Goal: Transaction & Acquisition: Obtain resource

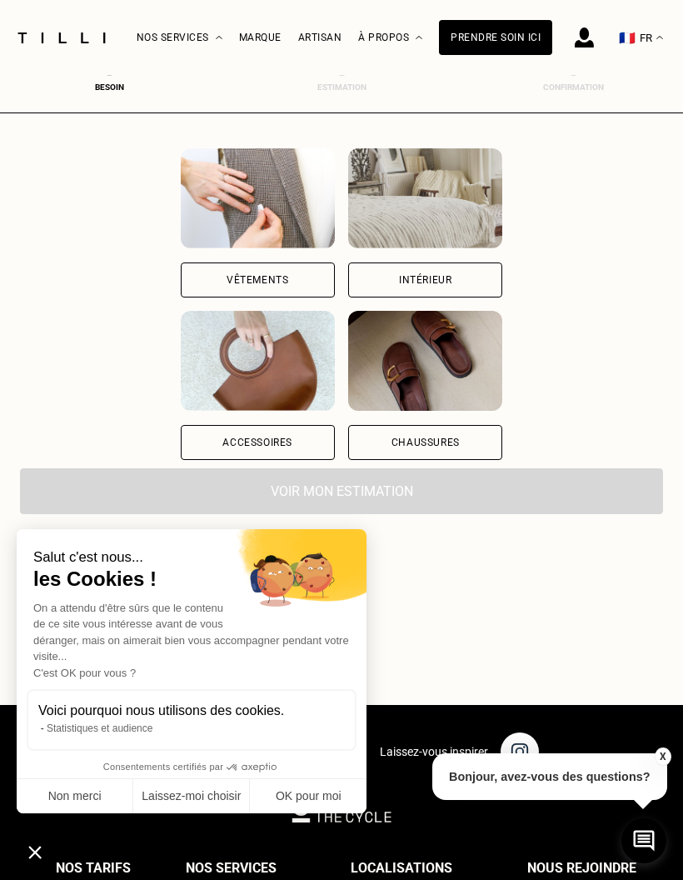
scroll to position [166, 0]
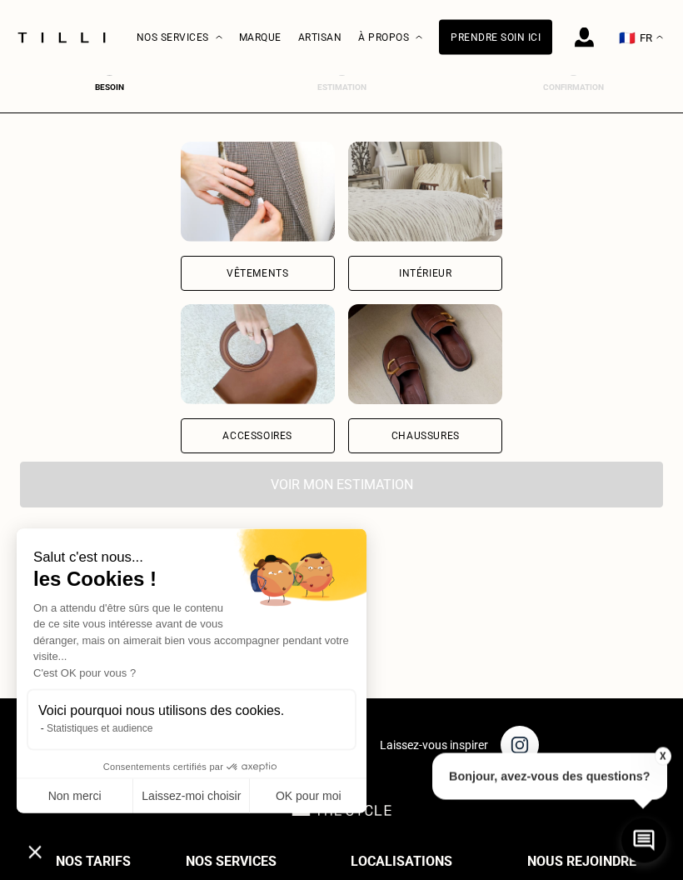
click at [181, 419] on div "Accessoires" at bounding box center [258, 379] width 154 height 149
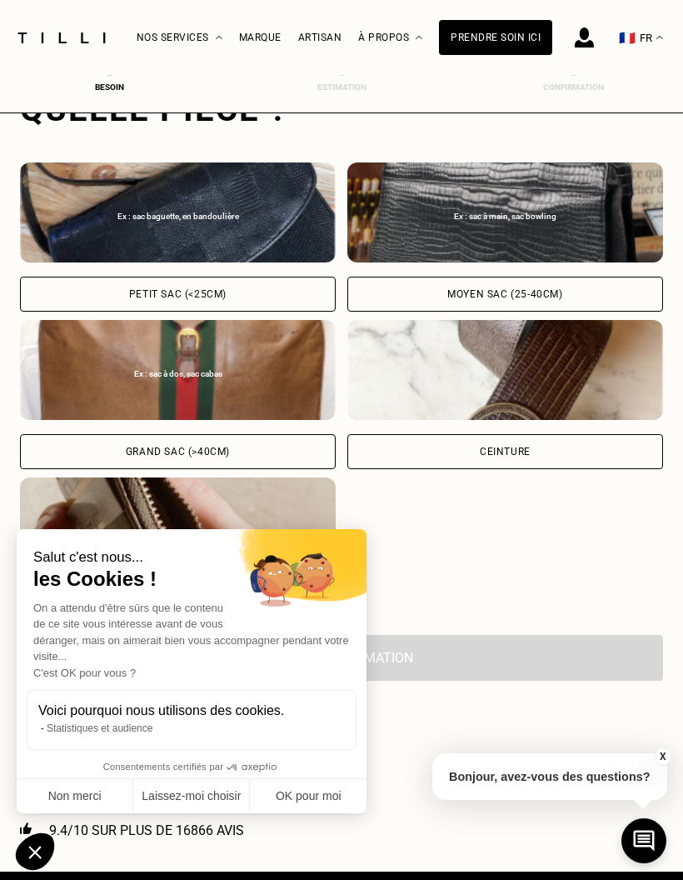
scroll to position [565, 0]
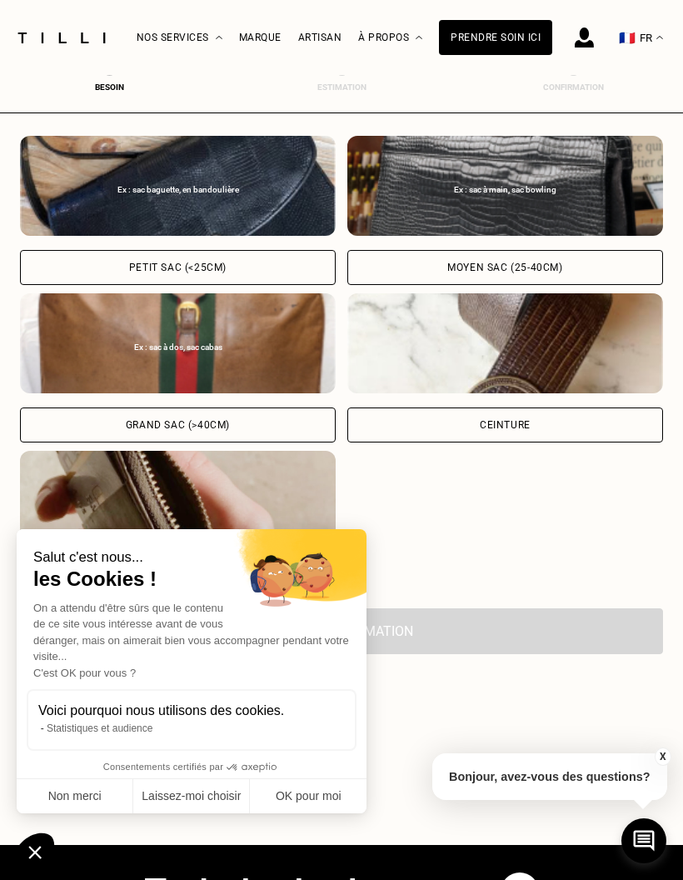
click at [137, 328] on div "Ex : sac à dos, sac cabas" at bounding box center [178, 343] width 316 height 100
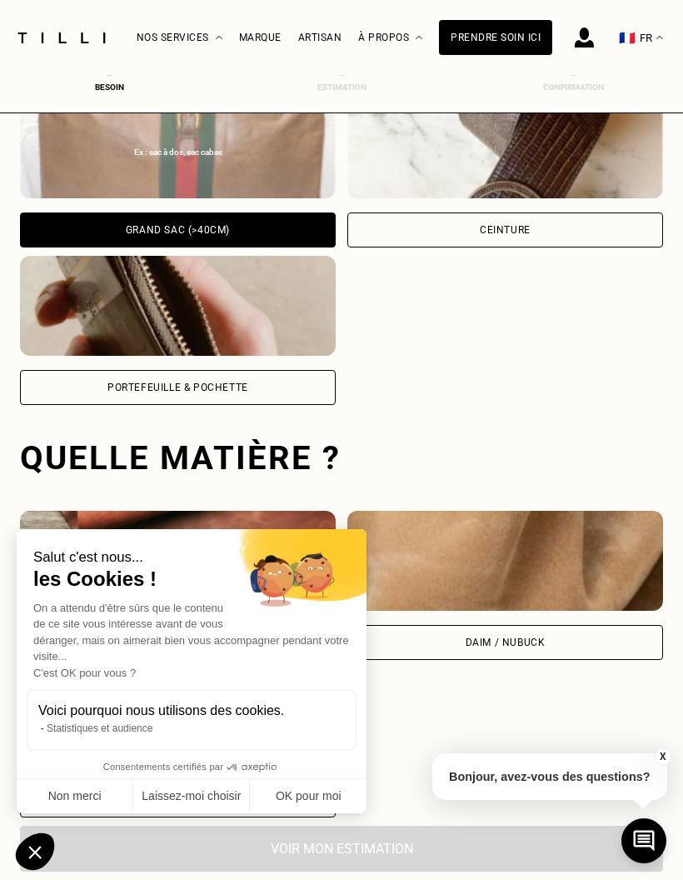
scroll to position [1085, 0]
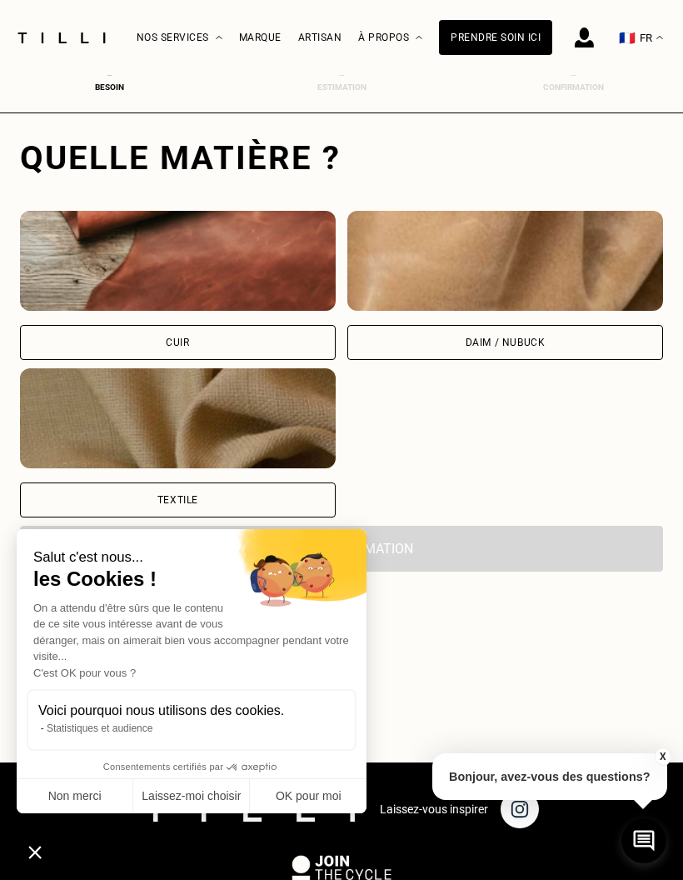
click at [112, 272] on img at bounding box center [178, 261] width 316 height 100
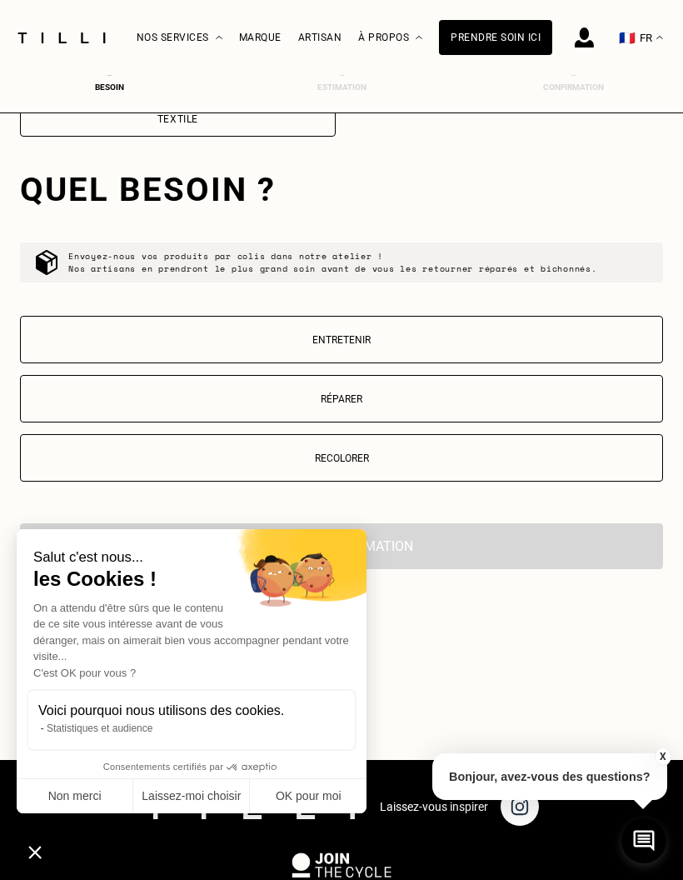
scroll to position [1497, 0]
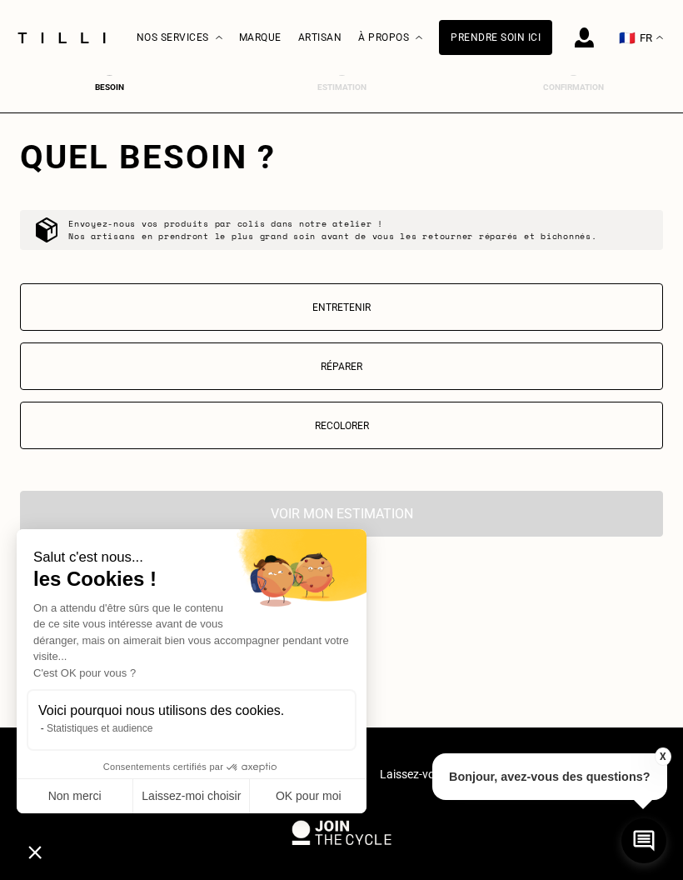
click at [138, 313] on p "Entretenir" at bounding box center [341, 308] width 625 height 12
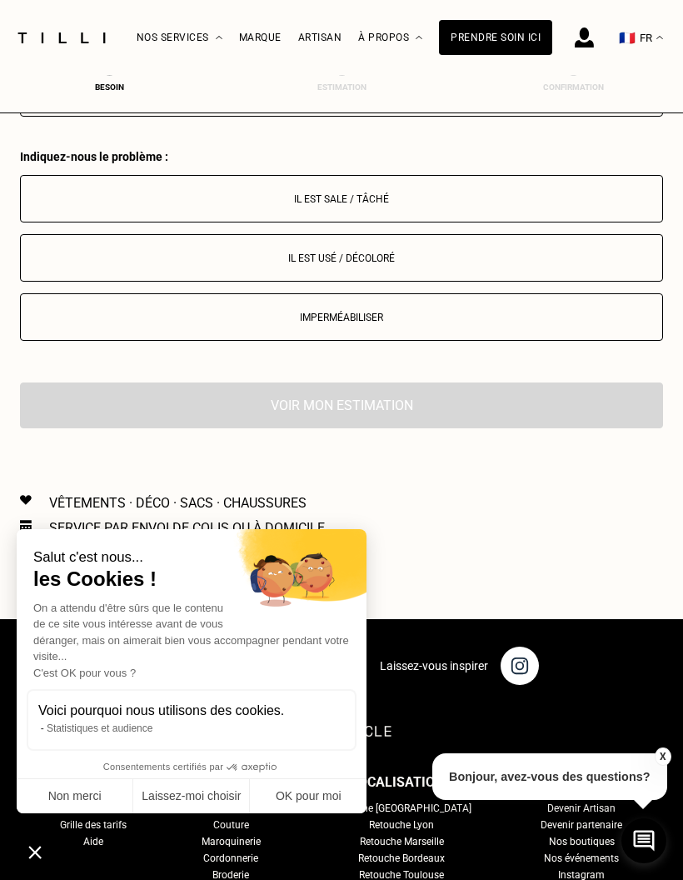
scroll to position [1877, 0]
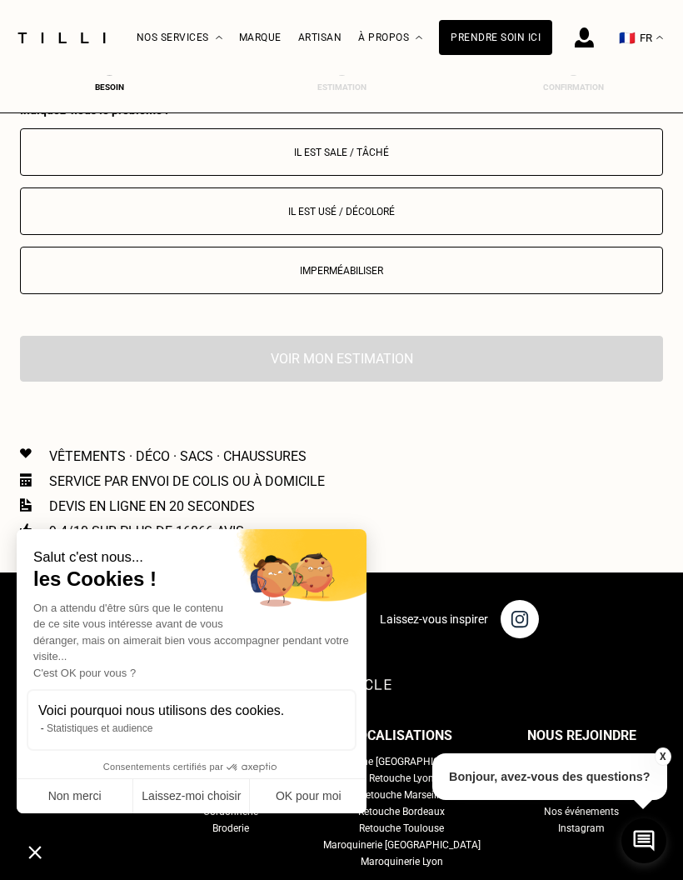
click at [520, 212] on p "Il est usé / décoloré" at bounding box center [341, 212] width 625 height 12
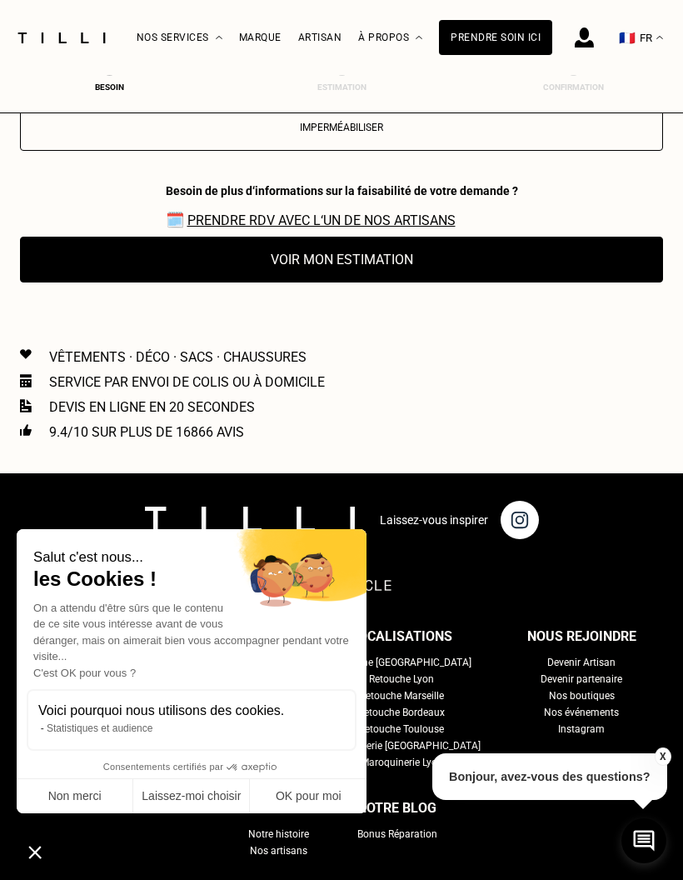
scroll to position [2020, 0]
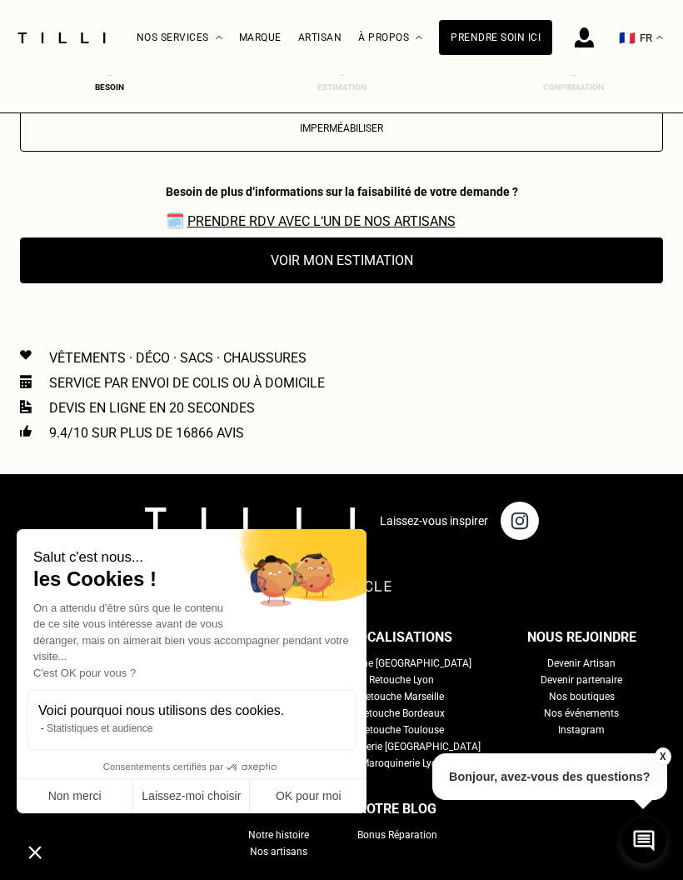
click at [522, 260] on button "Voir mon estimation" at bounding box center [341, 260] width 643 height 46
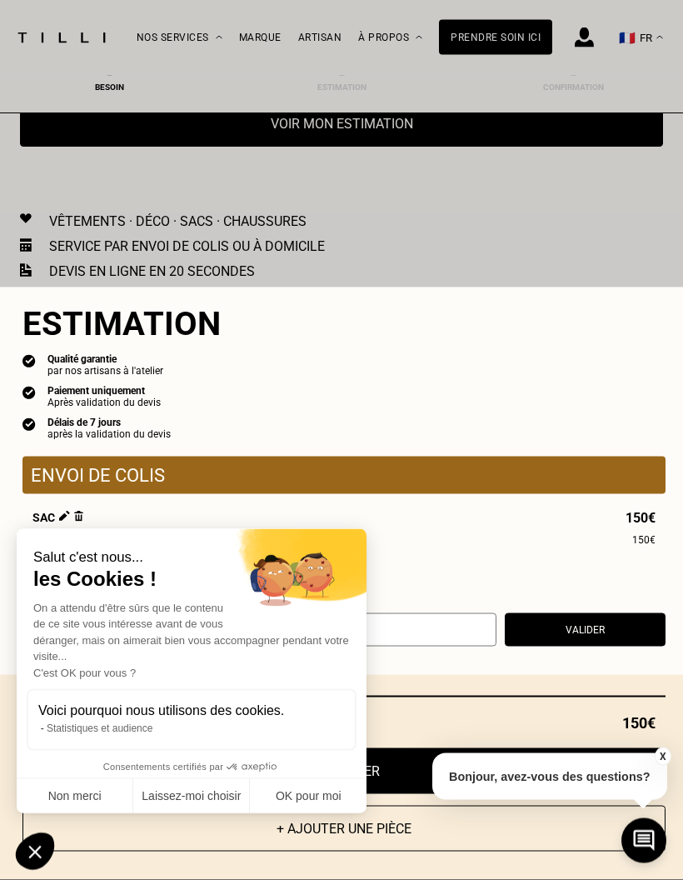
scroll to position [2167, 0]
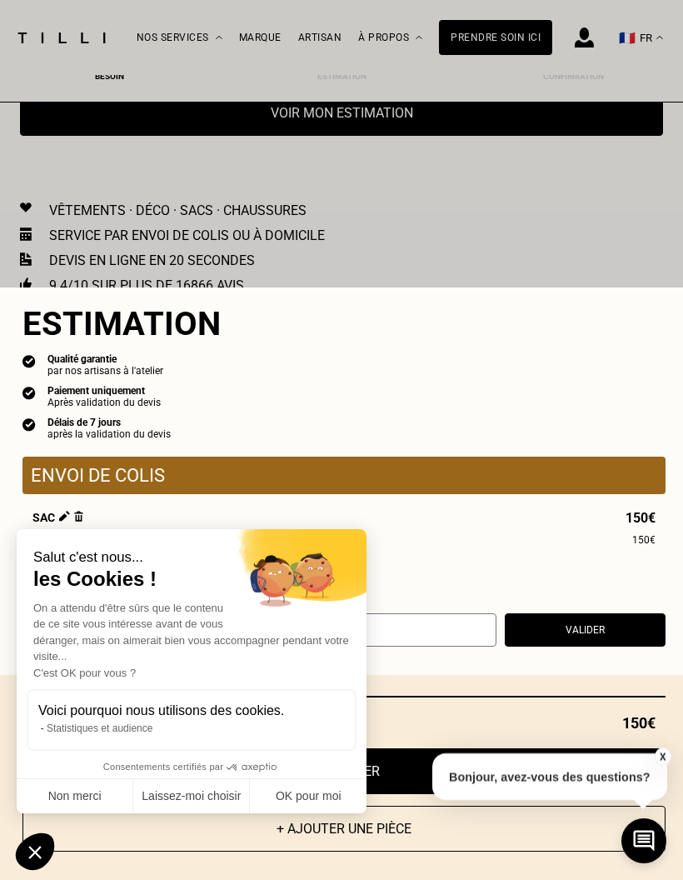
click at [324, 814] on button "OK pour moi" at bounding box center [308, 796] width 117 height 35
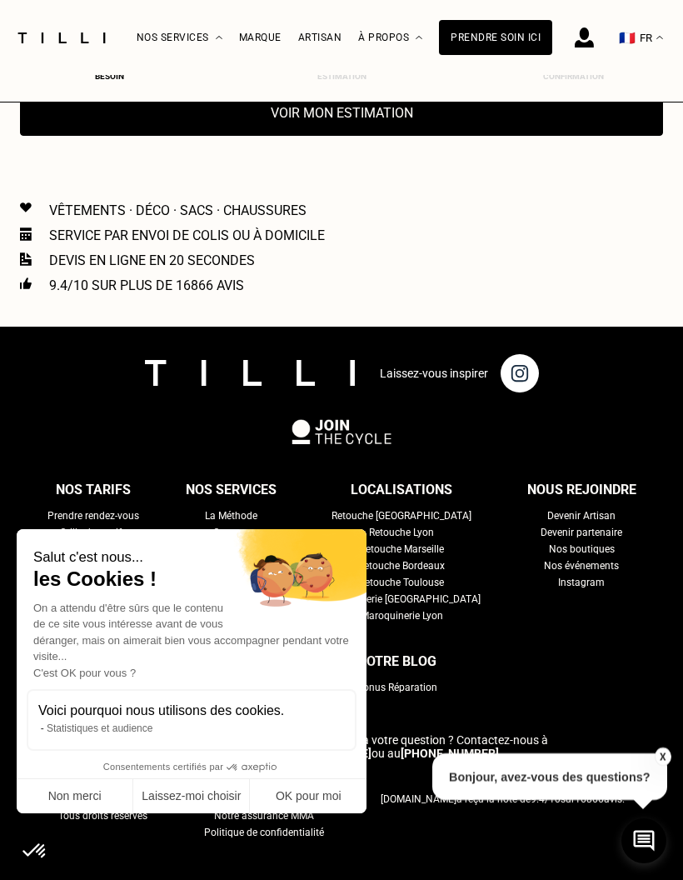
scroll to position [0, 0]
checkbox input "true"
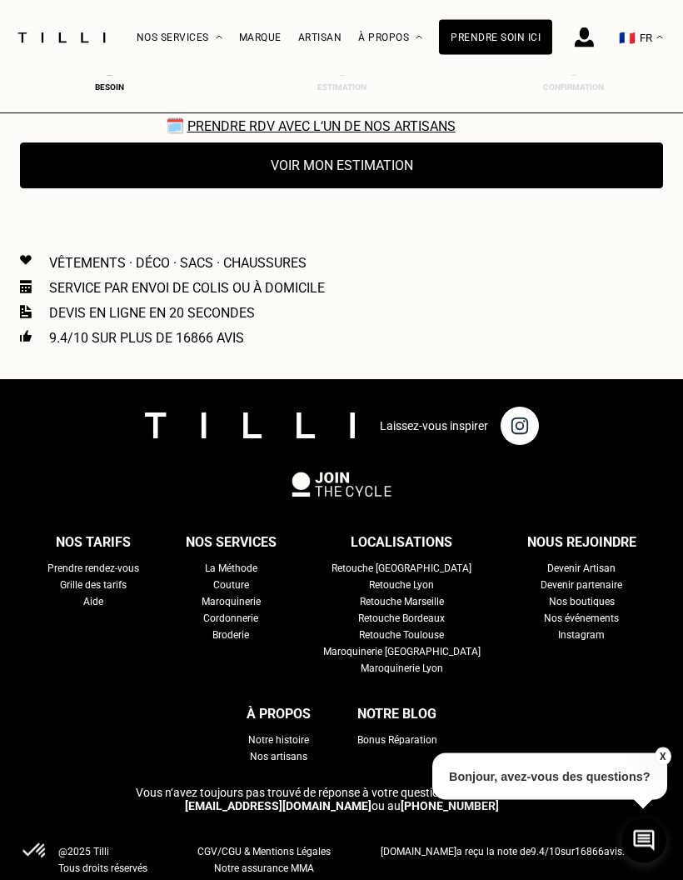
click at [90, 177] on button "Voir mon estimation" at bounding box center [341, 166] width 643 height 46
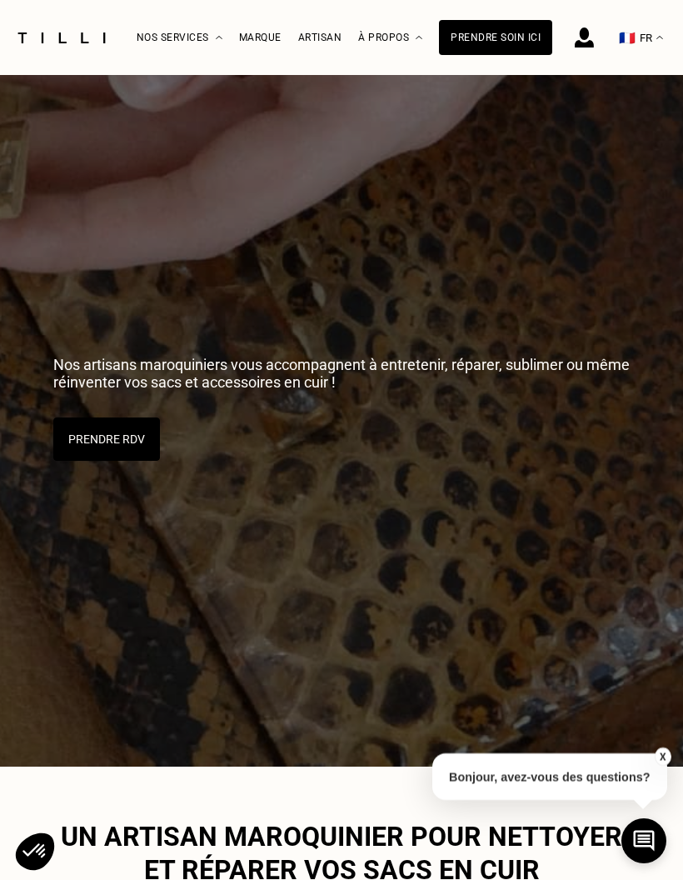
scroll to position [121, 0]
